Goal: Manage account settings

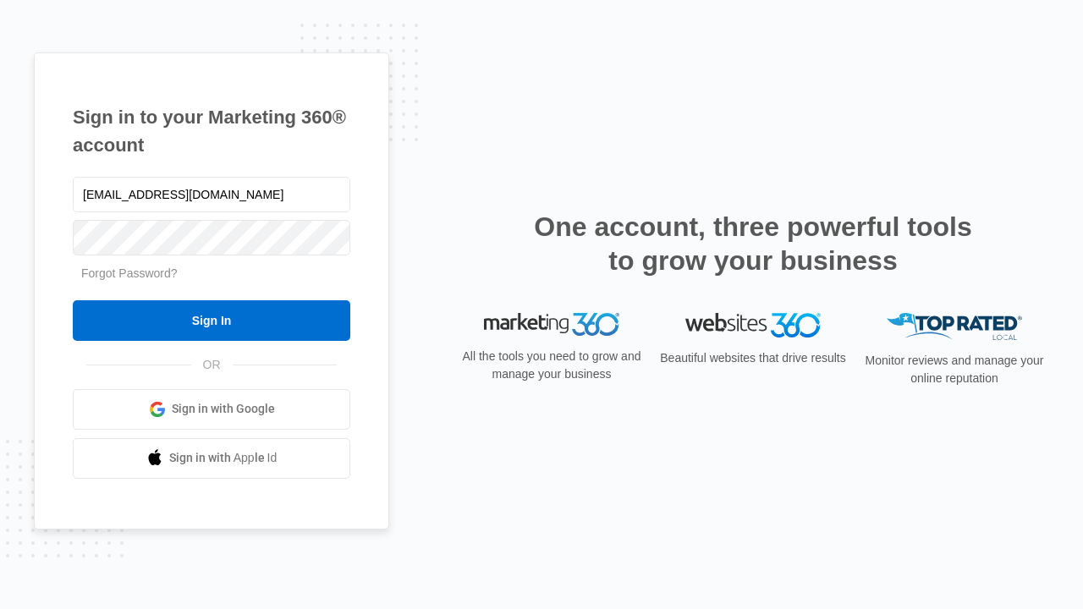
type input "[EMAIL_ADDRESS][DOMAIN_NAME]"
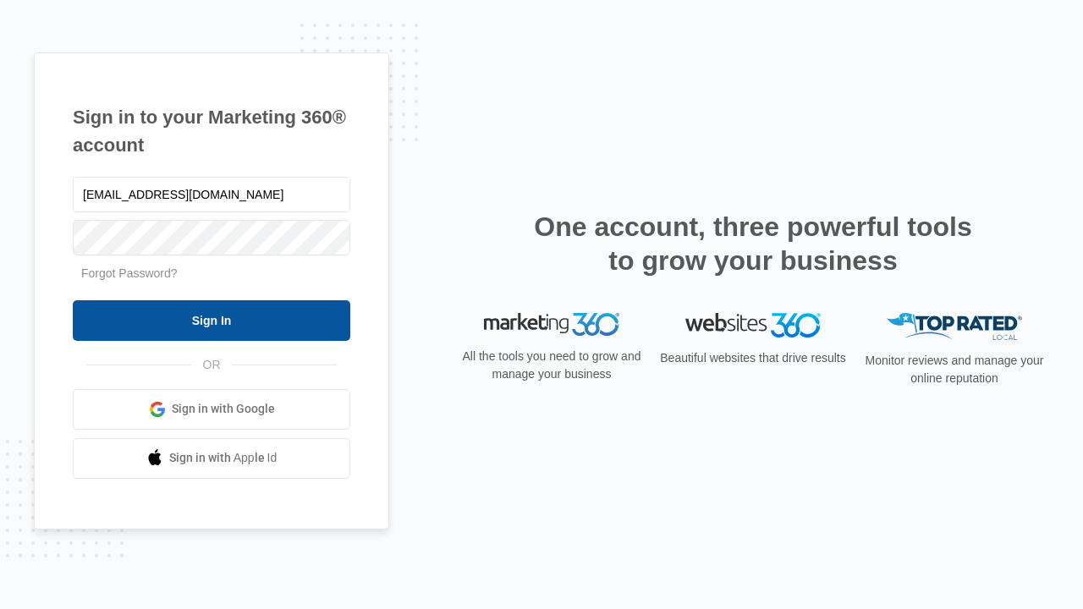
click at [212, 320] on input "Sign In" at bounding box center [212, 320] width 278 height 41
